Goal: Find contact information: Find contact information

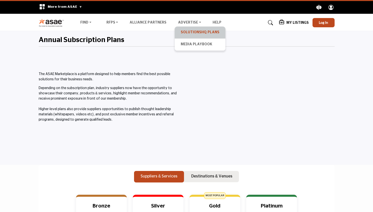
click at [197, 30] on link "SolutionsHQ Plans" at bounding box center [200, 32] width 46 height 7
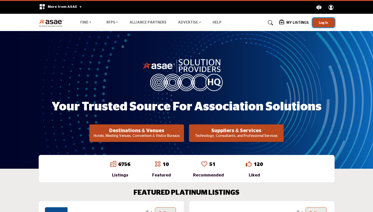
click at [320, 21] on span "Log In" at bounding box center [322, 22] width 9 height 4
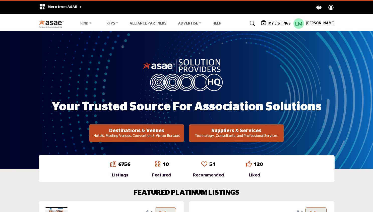
click at [274, 23] on h5 "My Listings" at bounding box center [279, 23] width 22 height 5
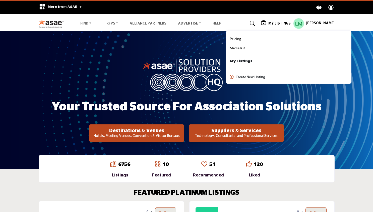
click at [281, 14] on header "Find Destinations & Venues RFPs RFP FAQs Advertise" at bounding box center [186, 22] width 373 height 17
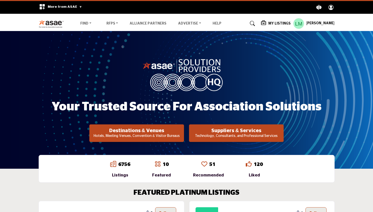
click at [276, 21] on h5 "My Listings" at bounding box center [279, 23] width 22 height 5
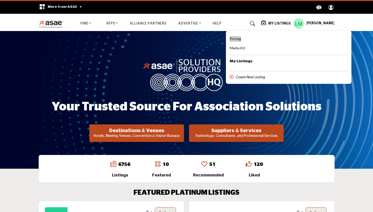
click at [234, 39] on span "Pricing" at bounding box center [234, 39] width 11 height 4
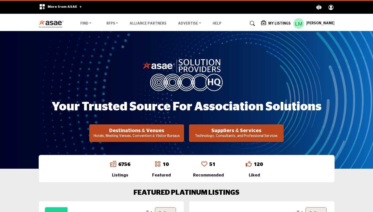
click at [310, 23] on h5 "Lorinia Morris" at bounding box center [320, 23] width 28 height 5
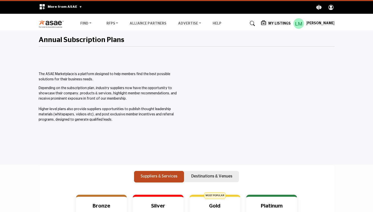
click at [309, 25] on h5 "[PERSON_NAME]" at bounding box center [320, 23] width 28 height 5
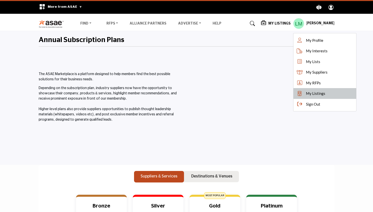
click at [314, 93] on span "My Listings" at bounding box center [315, 94] width 19 height 6
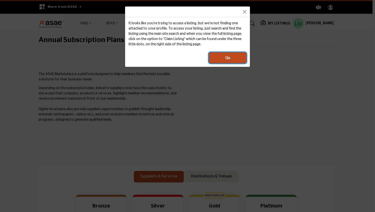
click at [240, 57] on button "Go" at bounding box center [228, 57] width 38 height 11
click at [245, 13] on button "Close" at bounding box center [244, 11] width 7 height 7
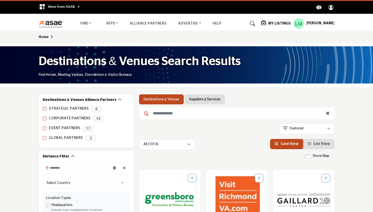
click at [312, 25] on h5 "[PERSON_NAME]" at bounding box center [320, 23] width 28 height 5
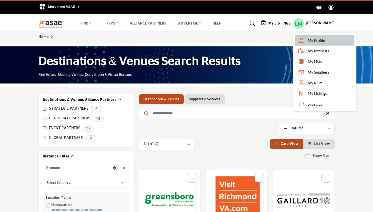
click at [315, 42] on span "My Profile" at bounding box center [315, 41] width 17 height 6
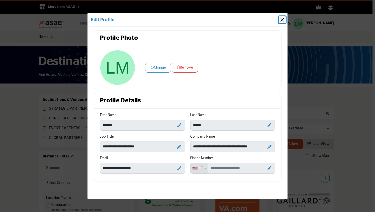
click at [285, 18] on button "Close" at bounding box center [282, 19] width 7 height 7
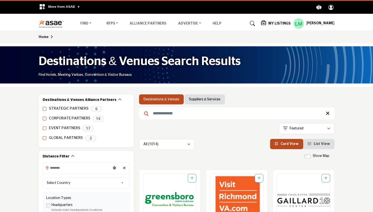
click at [329, 9] on icon "Explore ASAE" at bounding box center [330, 7] width 5 height 5
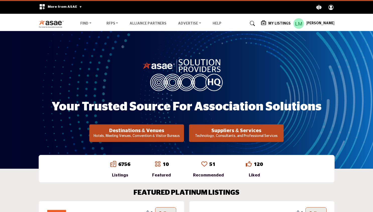
click at [298, 23] on profile-featured-cf86d6be-06d1-4ab7-ba1d-1b562886e6b6 "Show hide supplier dropdown" at bounding box center [298, 23] width 11 height 11
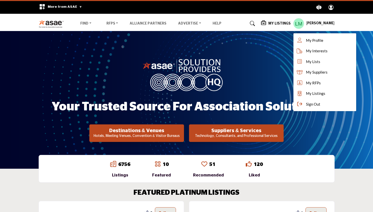
click at [350, 24] on nav "Find Destinations & Venues" at bounding box center [186, 23] width 373 height 15
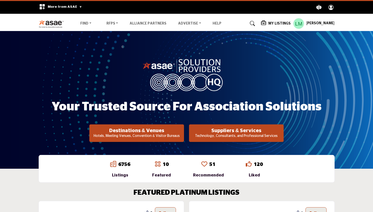
click at [310, 24] on h5 "[PERSON_NAME]" at bounding box center [320, 23] width 28 height 5
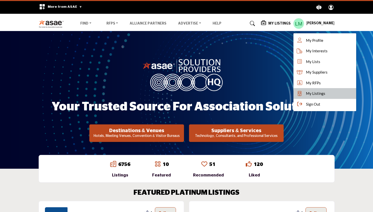
click at [316, 94] on span "My Listings" at bounding box center [315, 94] width 19 height 6
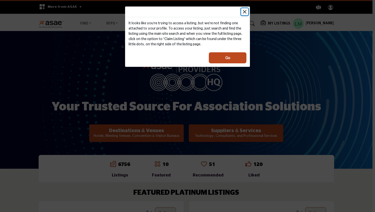
click at [244, 12] on button "Close" at bounding box center [244, 11] width 7 height 7
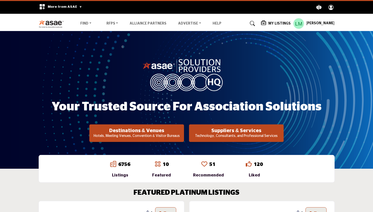
click at [313, 24] on h5 "[PERSON_NAME]" at bounding box center [320, 23] width 28 height 5
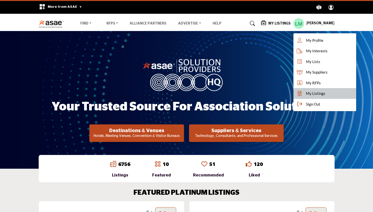
click at [315, 95] on span "My Listings" at bounding box center [315, 94] width 19 height 6
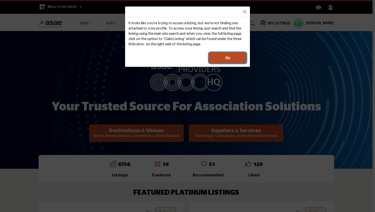
click at [230, 59] on span "Go" at bounding box center [227, 58] width 5 height 6
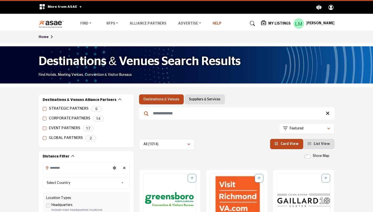
click at [212, 24] on link "Help" at bounding box center [216, 24] width 9 height 4
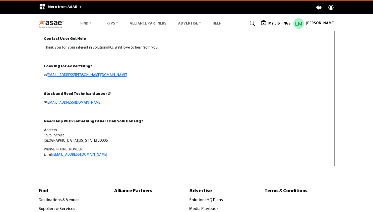
click at [79, 76] on p "✉ [EMAIL_ADDRESS][PERSON_NAME][DOMAIN_NAME]" at bounding box center [186, 75] width 285 height 5
drag, startPoint x: 80, startPoint y: 74, endPoint x: 48, endPoint y: 74, distance: 31.6
click at [48, 74] on p "✉ [EMAIL_ADDRESS][PERSON_NAME][DOMAIN_NAME]" at bounding box center [186, 75] width 285 height 5
copy p "[EMAIL_ADDRESS][PERSON_NAME][DOMAIN_NAME]"
click at [111, 111] on td "Stuck and Need Technical Support? ✉ [EMAIL_ADDRESS][DOMAIN_NAME]" at bounding box center [186, 100] width 295 height 28
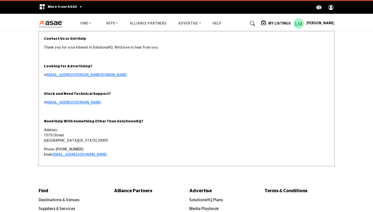
drag, startPoint x: 97, startPoint y: 103, endPoint x: 137, endPoint y: 100, distance: 40.2
click at [137, 100] on p "✉ [EMAIL_ADDRESS][DOMAIN_NAME]" at bounding box center [186, 102] width 285 height 5
